Goal: Task Accomplishment & Management: Manage account settings

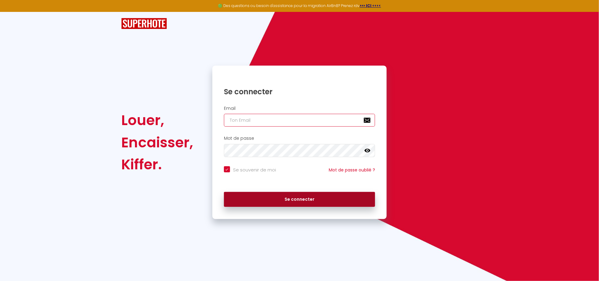
type input "[EMAIL_ADDRESS][DOMAIN_NAME]"
click at [248, 199] on button "Se connecter" at bounding box center [299, 199] width 151 height 15
checkbox input "true"
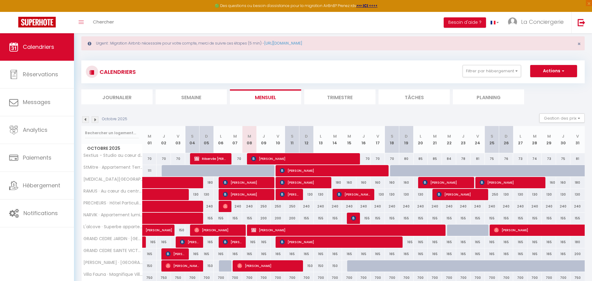
scroll to position [12, 0]
click at [233, 194] on span "[PERSON_NAME]" at bounding box center [247, 194] width 48 height 12
select select "OK"
select select "0"
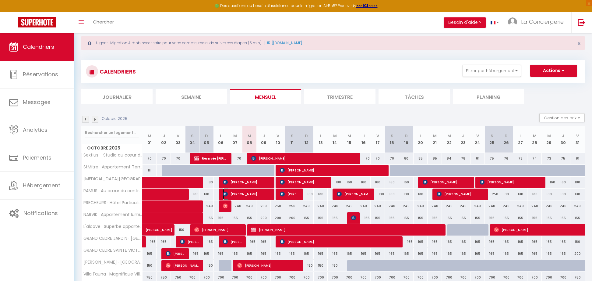
select select "0"
select select "1"
select select
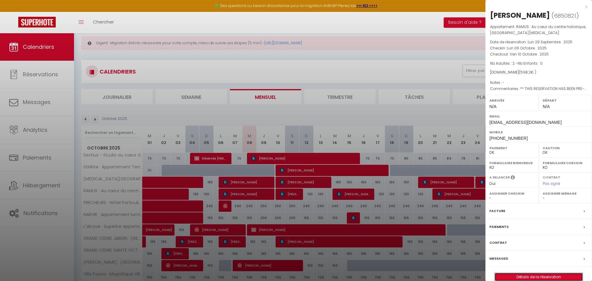
click at [532, 276] on link "Détails de la réservation" at bounding box center [539, 277] width 88 height 8
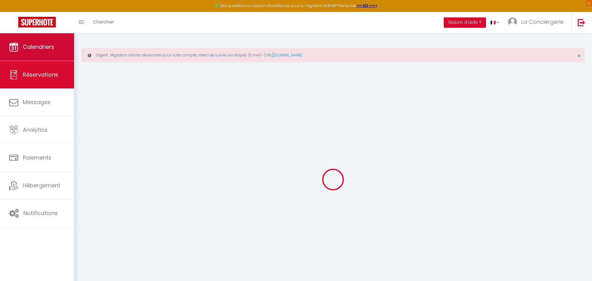
select select
checkbox input "false"
select select
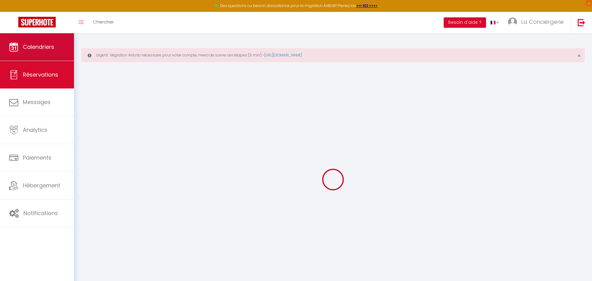
checkbox input "false"
type textarea "** THIS RESERVATION HAS BEEN PRE-PAID ** BOOKING NOTE : Payment charge is EUR 8…"
type input "45"
type input "8.88"
select select
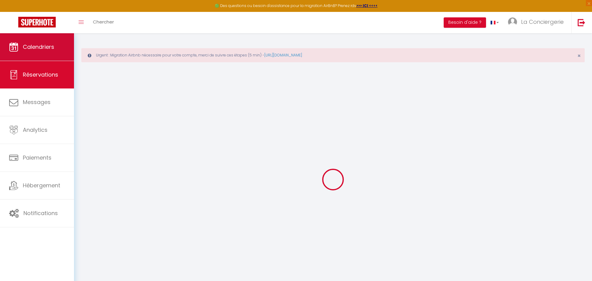
select select
checkbox input "false"
select select
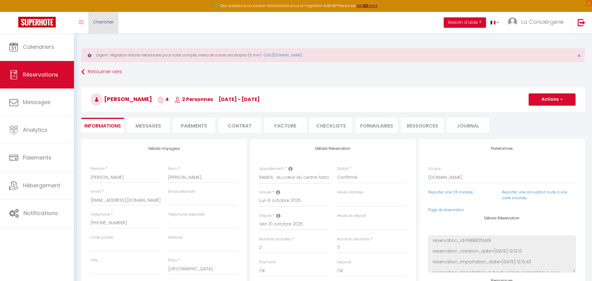
click at [101, 19] on span "Chercher" at bounding box center [103, 22] width 21 height 6
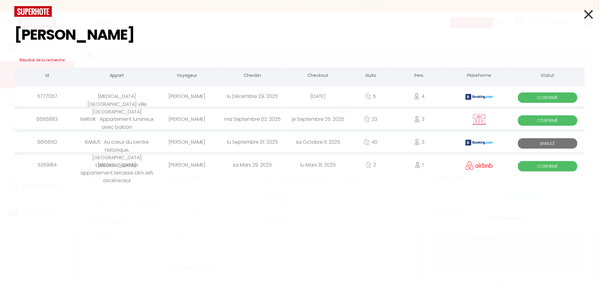
type input "john"
click at [358, 144] on div "40" at bounding box center [371, 142] width 40 height 20
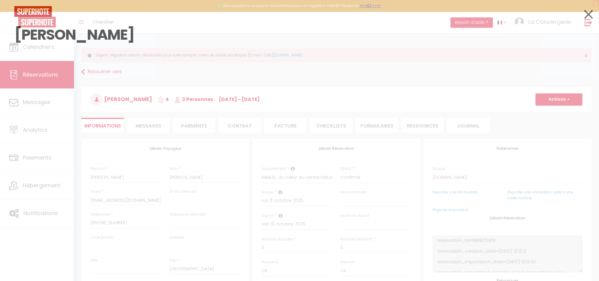
select select
checkbox input "false"
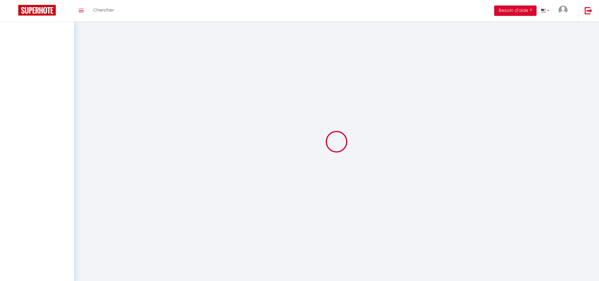
select select
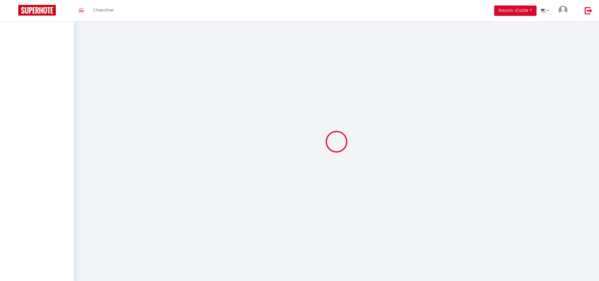
select select
checkbox input "false"
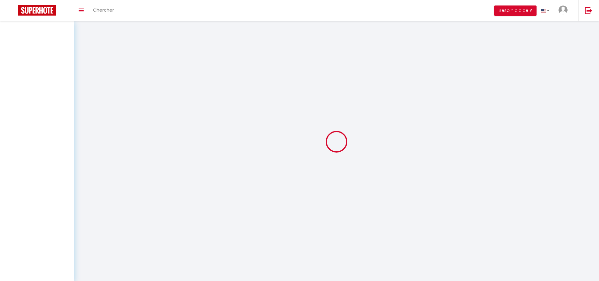
select select
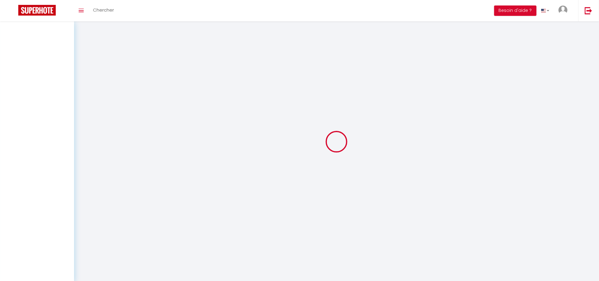
select select
checkbox input "false"
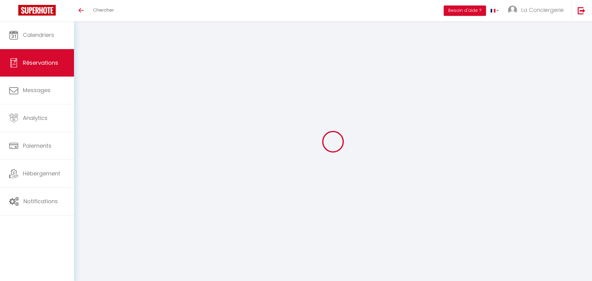
select select
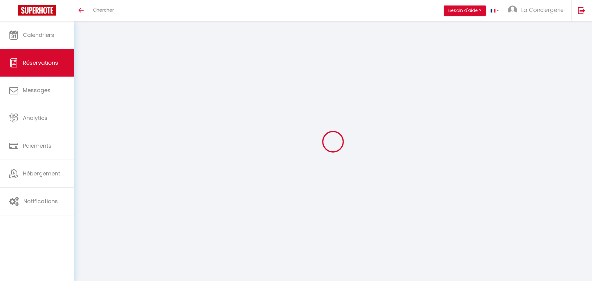
select select
checkbox input "false"
select select
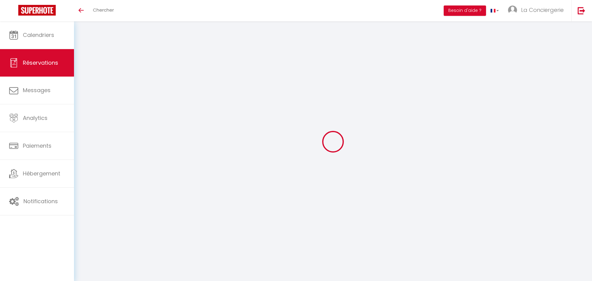
select select
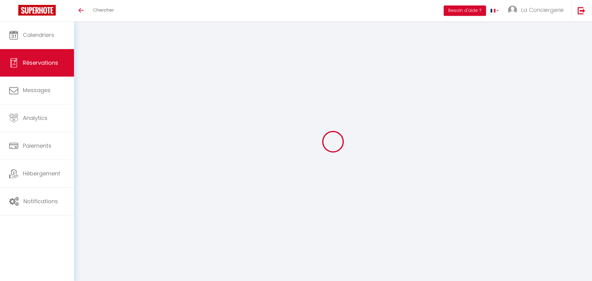
checkbox input "false"
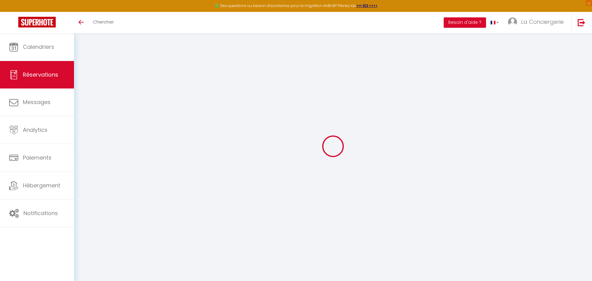
scroll to position [33, 0]
type input "John"
type input "Fischer"
type input "jfisch.366130@guest.booking.com"
type input "+61421905023"
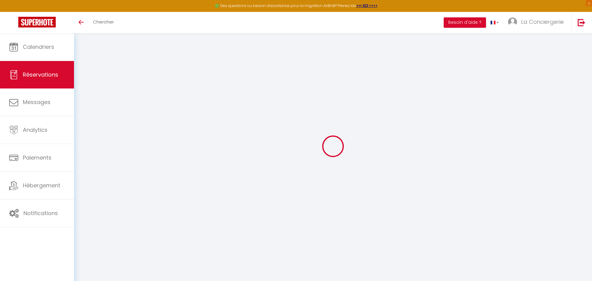
type input "."
select select "AU"
type input "939.5"
type input "79.24"
select select "41001"
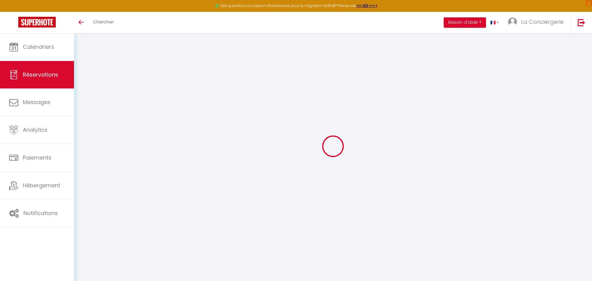
select select "0"
select select
type input "3"
select select "10"
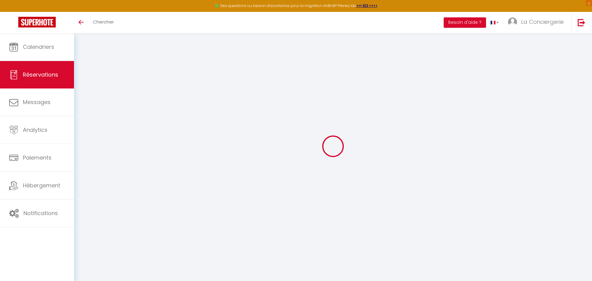
select select "15"
type input "5481.5"
checkbox input "false"
type input "5659.7"
select select "2"
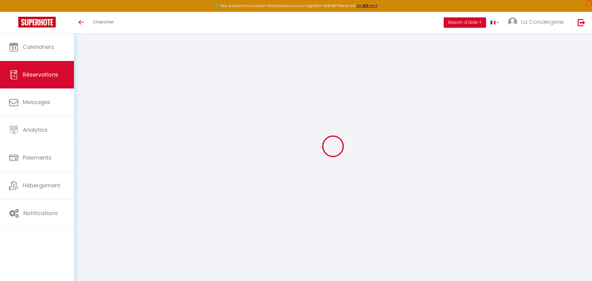
type input "0"
select select
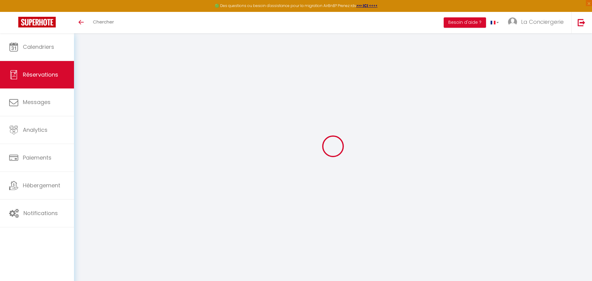
select select "14"
checkbox input "false"
select select
checkbox input "false"
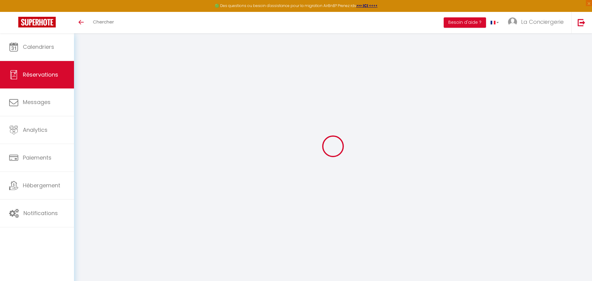
select select
checkbox input "false"
type textarea "** THIS RESERVATION HAS BEEN PRE-PAID ** BOOKING NOTE : Payment charge is EUR 7…"
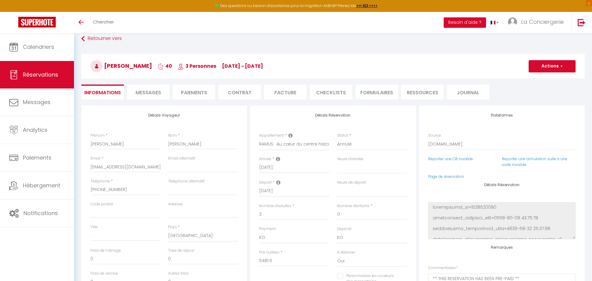
type input "45"
type input "133.2"
select select
checkbox input "false"
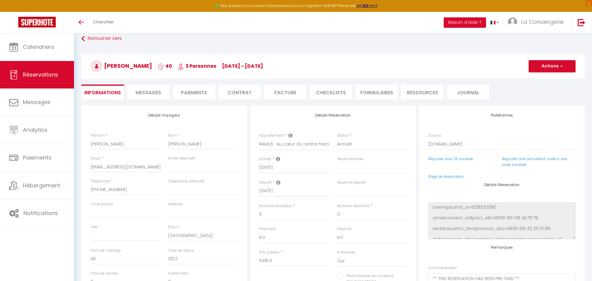
select select
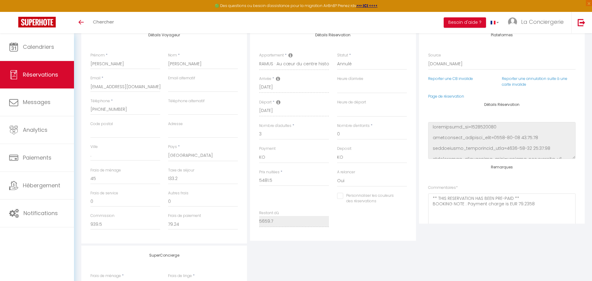
scroll to position [201, 0]
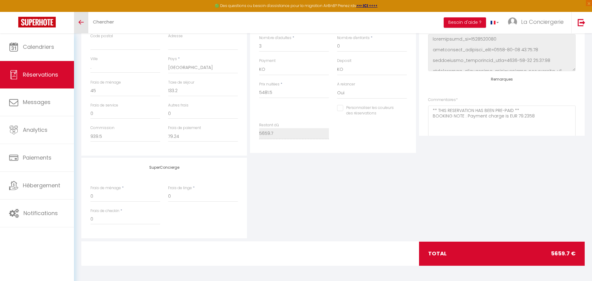
click at [80, 18] on link "Toggle menubar" at bounding box center [81, 22] width 14 height 21
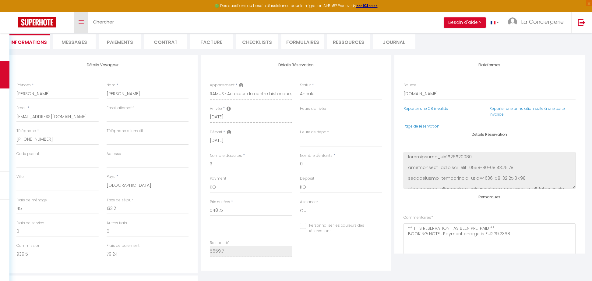
scroll to position [0, 0]
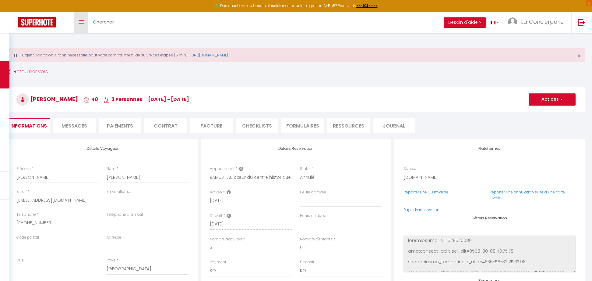
select select
checkbox input "false"
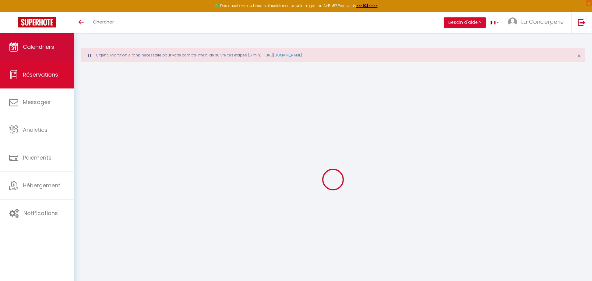
click at [53, 52] on link "Calendriers" at bounding box center [37, 46] width 74 height 27
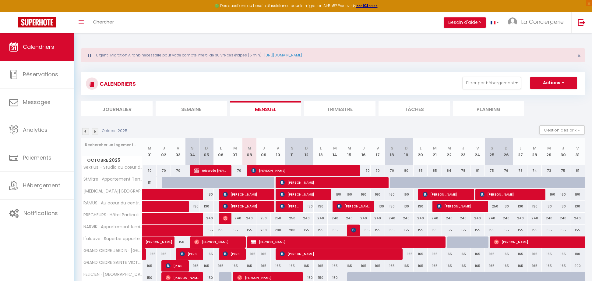
click at [87, 130] on img at bounding box center [85, 131] width 7 height 7
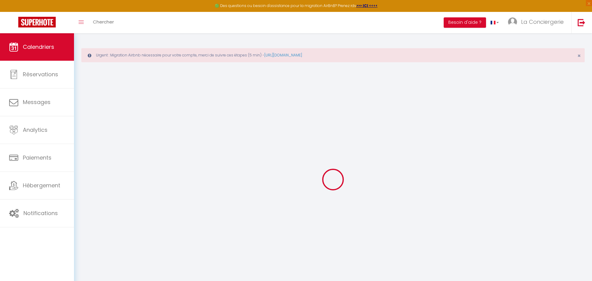
select select
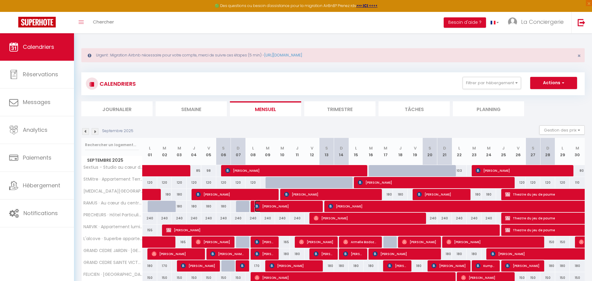
click at [286, 209] on span "[PERSON_NAME]" at bounding box center [286, 206] width 63 height 12
select select "OK"
select select "0"
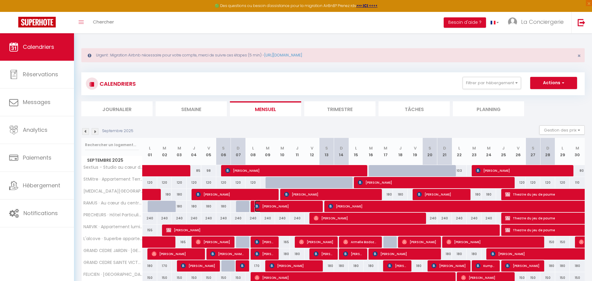
select select "1"
select select
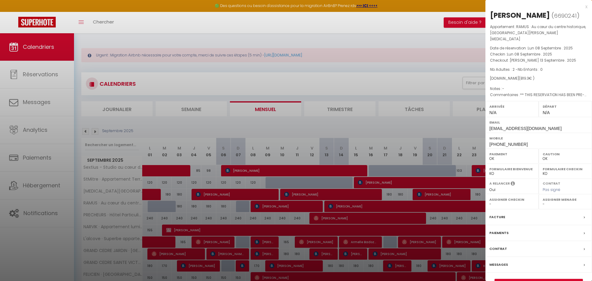
click at [333, 158] on div at bounding box center [296, 140] width 592 height 281
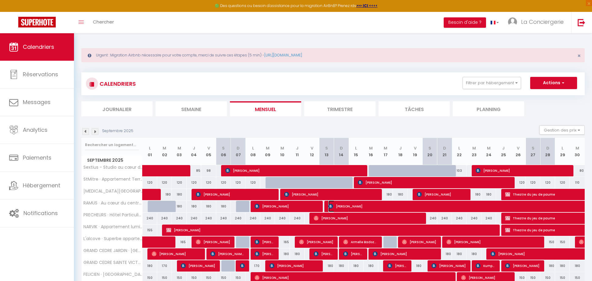
click at [418, 208] on span "[PERSON_NAME]" at bounding box center [476, 206] width 294 height 12
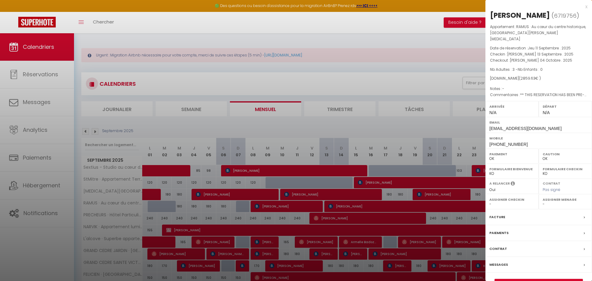
click at [385, 200] on div at bounding box center [296, 140] width 592 height 281
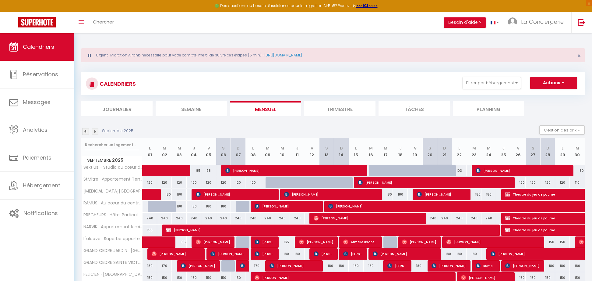
click at [97, 130] on img at bounding box center [95, 131] width 7 height 7
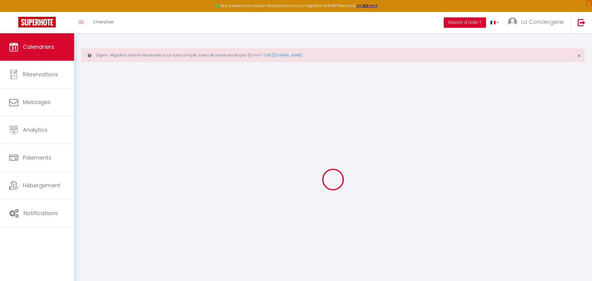
select select "0"
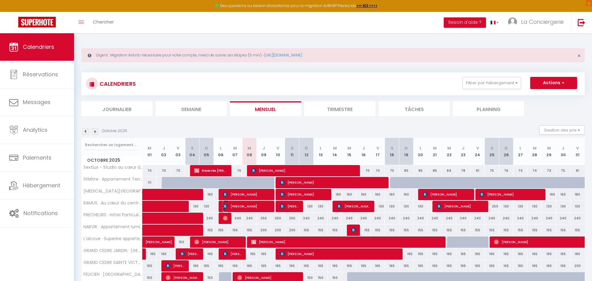
click at [241, 208] on span "[PERSON_NAME]" at bounding box center [247, 206] width 48 height 12
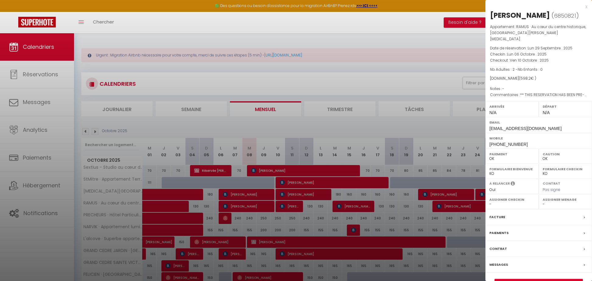
click at [295, 204] on div at bounding box center [296, 140] width 592 height 281
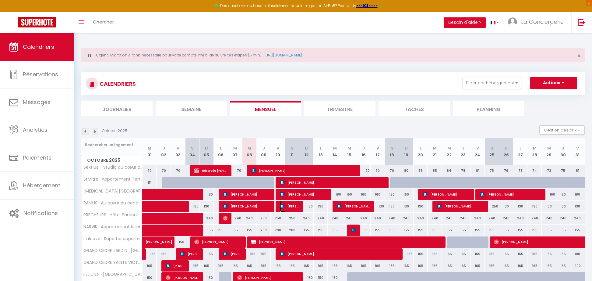
click at [295, 204] on span "[PERSON_NAME]" at bounding box center [289, 206] width 19 height 12
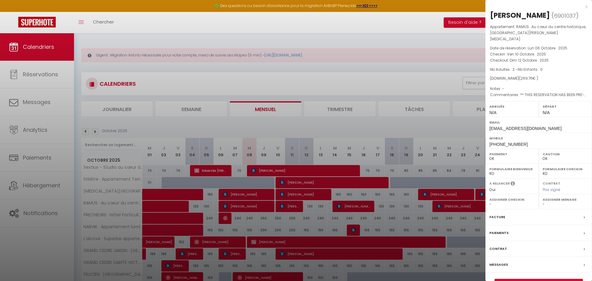
click at [344, 203] on div at bounding box center [296, 140] width 592 height 281
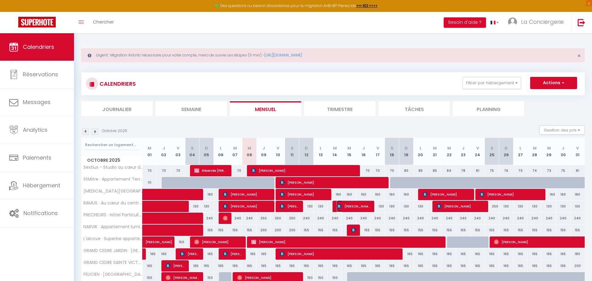
click at [344, 203] on span "[PERSON_NAME]" at bounding box center [354, 206] width 34 height 12
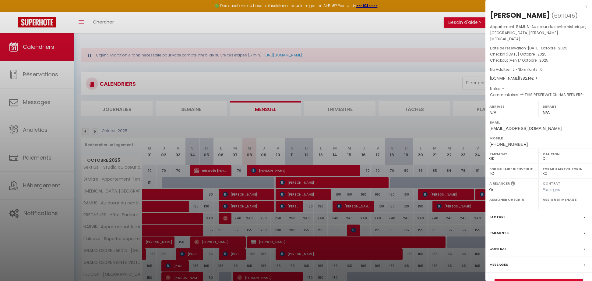
click at [457, 210] on div at bounding box center [296, 140] width 592 height 281
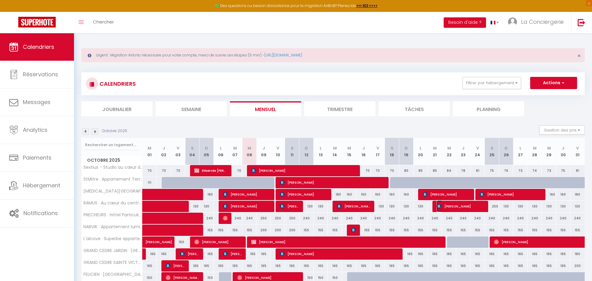
click at [453, 205] on span "[PERSON_NAME]" at bounding box center [461, 206] width 48 height 12
